Goal: Find specific page/section: Find specific page/section

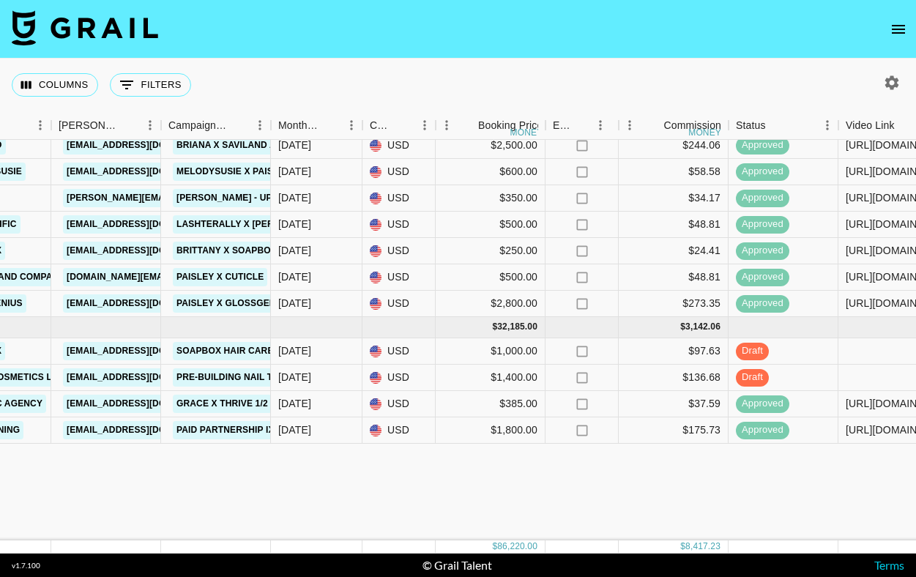
scroll to position [0, 546]
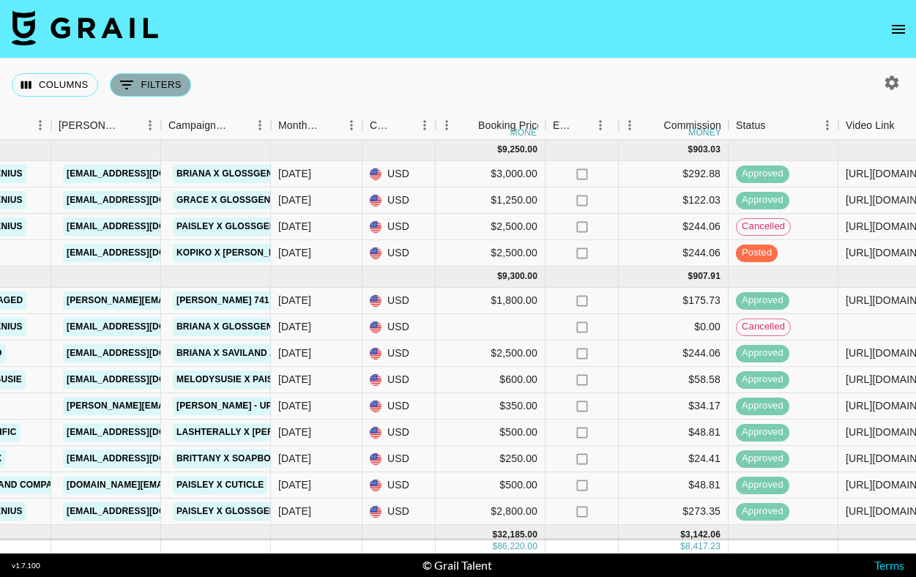
click at [138, 93] on button "0 Filters" at bounding box center [150, 84] width 81 height 23
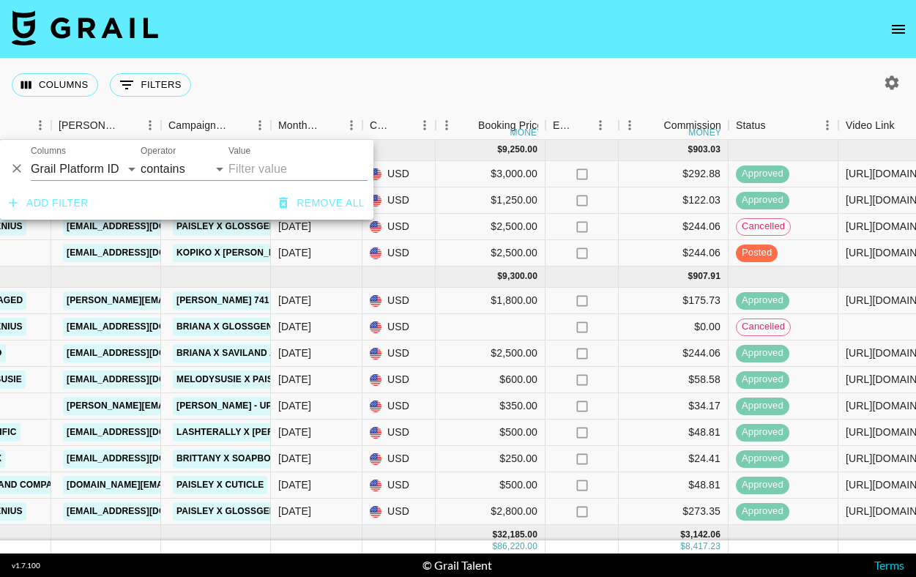
click at [282, 45] on nav at bounding box center [458, 29] width 916 height 59
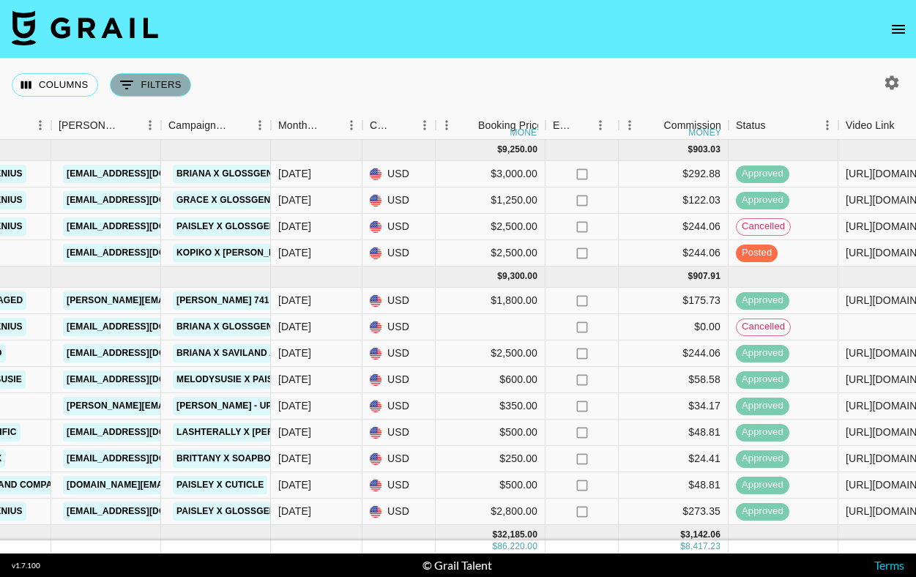
click at [149, 78] on button "0 Filters" at bounding box center [150, 84] width 81 height 23
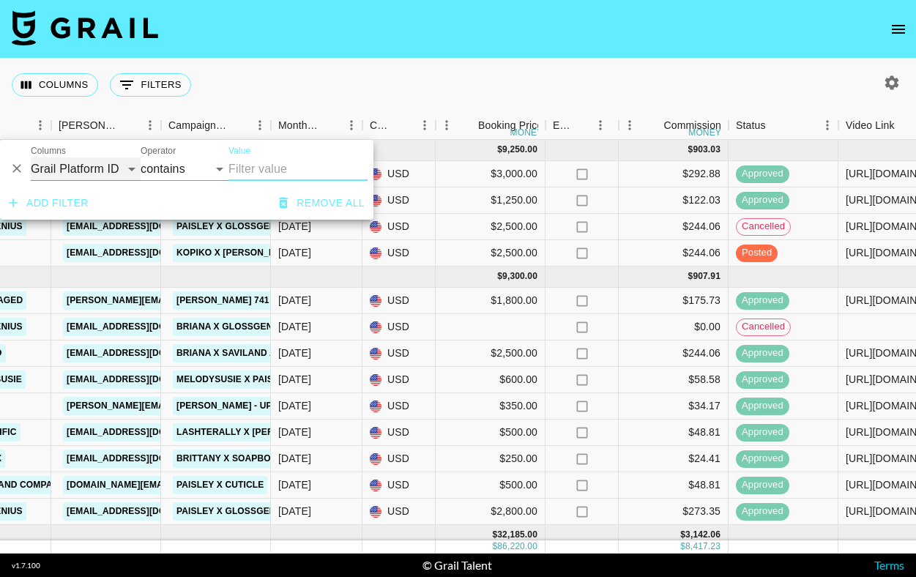
click at [98, 168] on select "Grail Platform ID Airtable ID Talent Manager Client [PERSON_NAME] Campaign (Typ…" at bounding box center [86, 168] width 110 height 23
select select "status"
select select "is"
click at [261, 173] on select "confirmed declined draft posted approved cancelled badDebt" at bounding box center [263, 168] width 70 height 23
select select "approved"
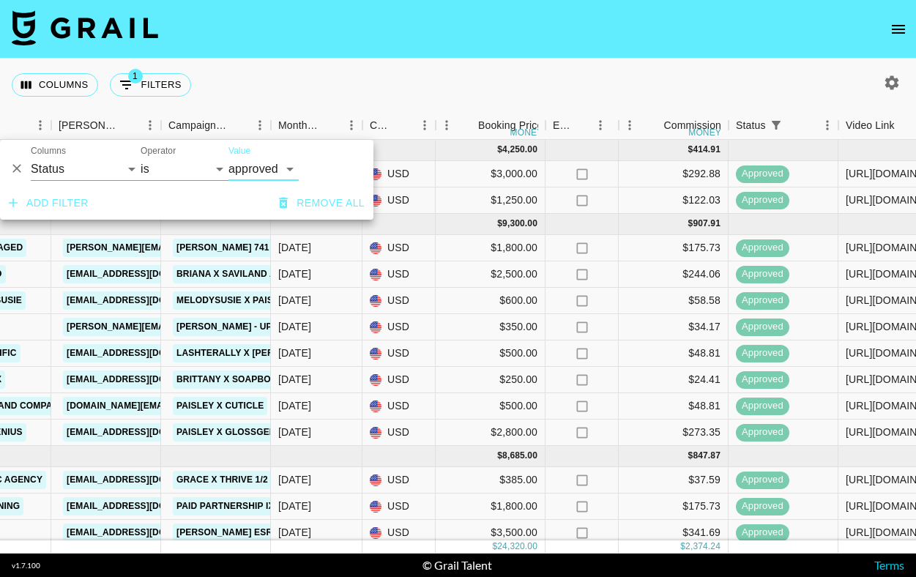
click at [332, 55] on nav at bounding box center [458, 29] width 916 height 59
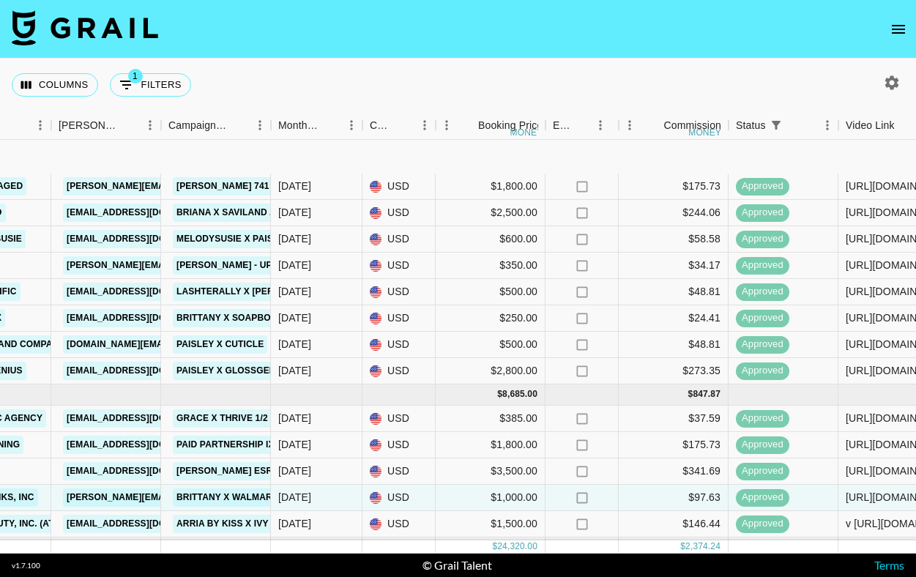
scroll to position [159, 546]
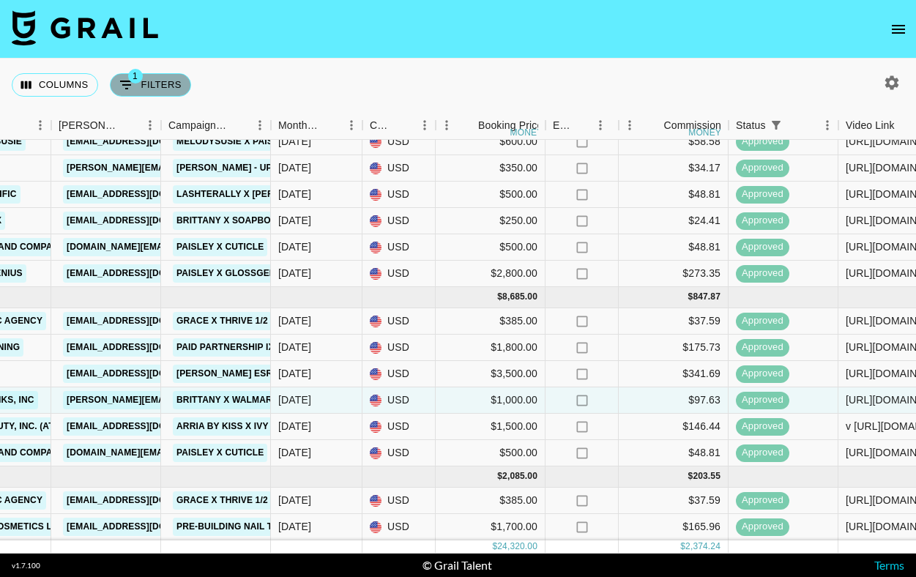
click at [129, 89] on icon "Show filters" at bounding box center [127, 85] width 18 height 18
select select "status"
select select "approved"
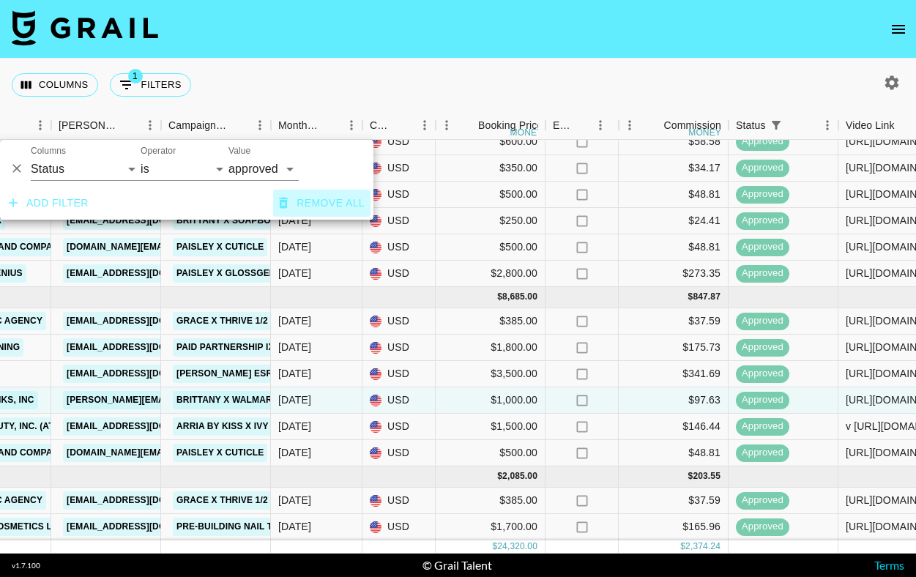
click at [292, 201] on button "Remove all" at bounding box center [321, 203] width 97 height 27
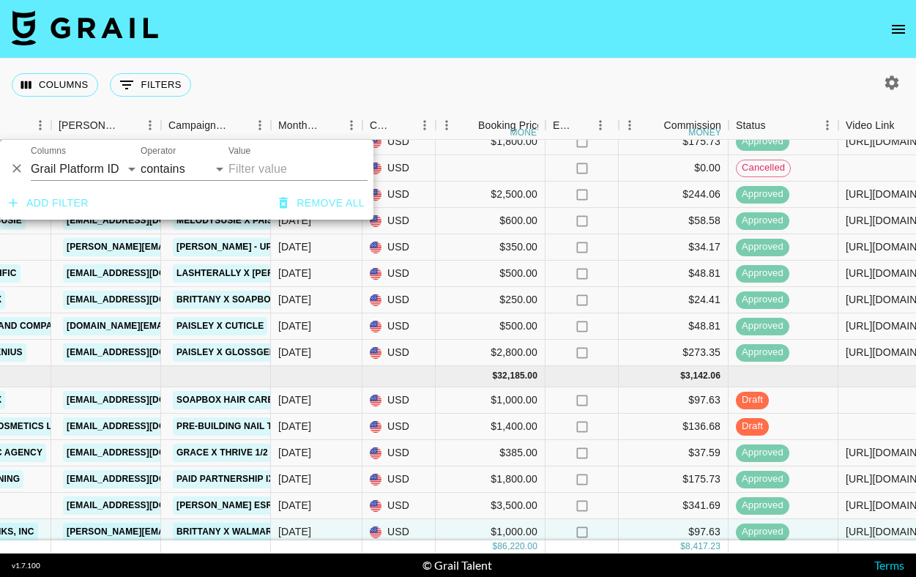
scroll to position [225, 546]
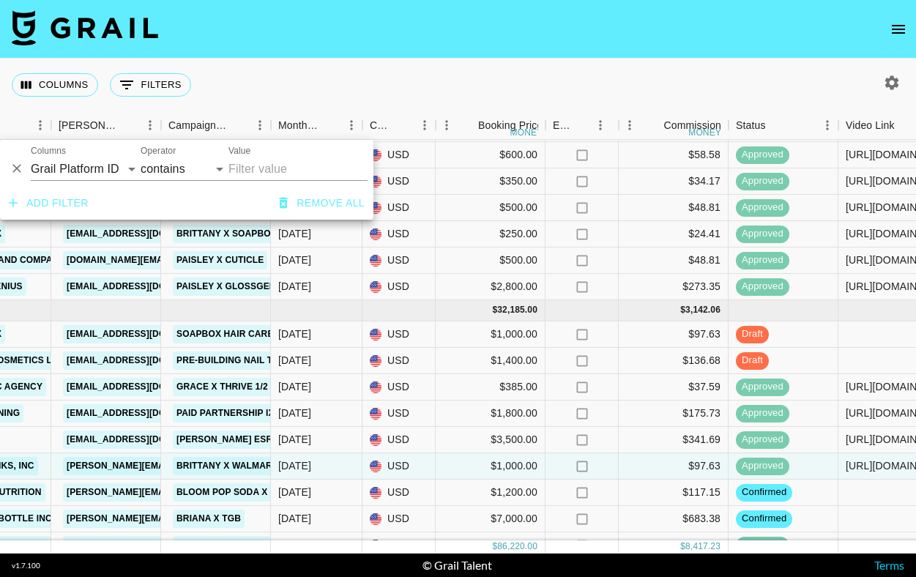
click at [382, 92] on div "Columns 0 Filters + Booking" at bounding box center [458, 85] width 916 height 53
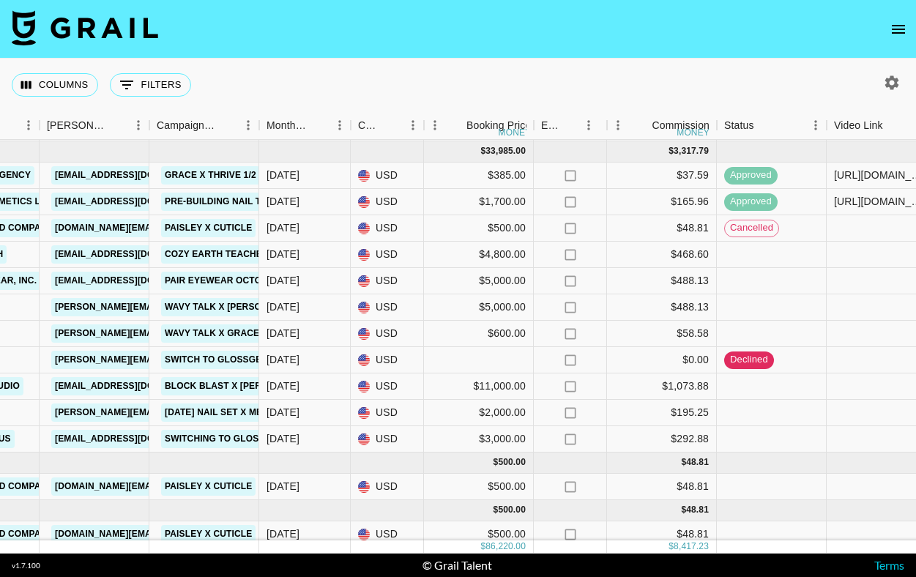
scroll to position [829, 557]
